Goal: Transaction & Acquisition: Purchase product/service

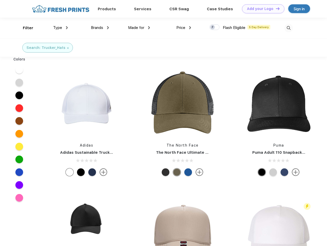
click at [261, 9] on link "Add your Logo Design Tool" at bounding box center [263, 8] width 42 height 9
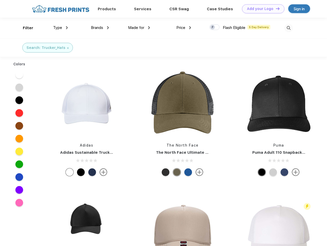
click at [0, 0] on div "Design Tool" at bounding box center [0, 0] width 0 height 0
click at [275, 8] on link "Add your Logo Design Tool" at bounding box center [263, 8] width 42 height 9
click at [25, 28] on div "Filter" at bounding box center [28, 28] width 11 height 6
click at [61, 28] on span "Type" at bounding box center [57, 27] width 9 height 5
click at [100, 28] on span "Brands" at bounding box center [97, 27] width 12 height 5
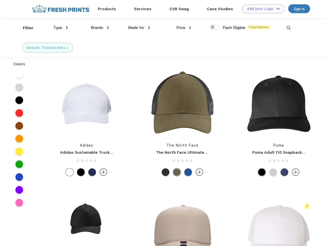
click at [139, 28] on span "Made for" at bounding box center [136, 27] width 16 height 5
click at [184, 28] on span "Price" at bounding box center [180, 27] width 9 height 5
click at [214, 27] on div at bounding box center [214, 27] width 10 height 6
click at [213, 27] on input "checkbox" at bounding box center [210, 25] width 3 height 3
click at [288, 28] on img at bounding box center [288, 28] width 8 height 8
